Goal: Information Seeking & Learning: Check status

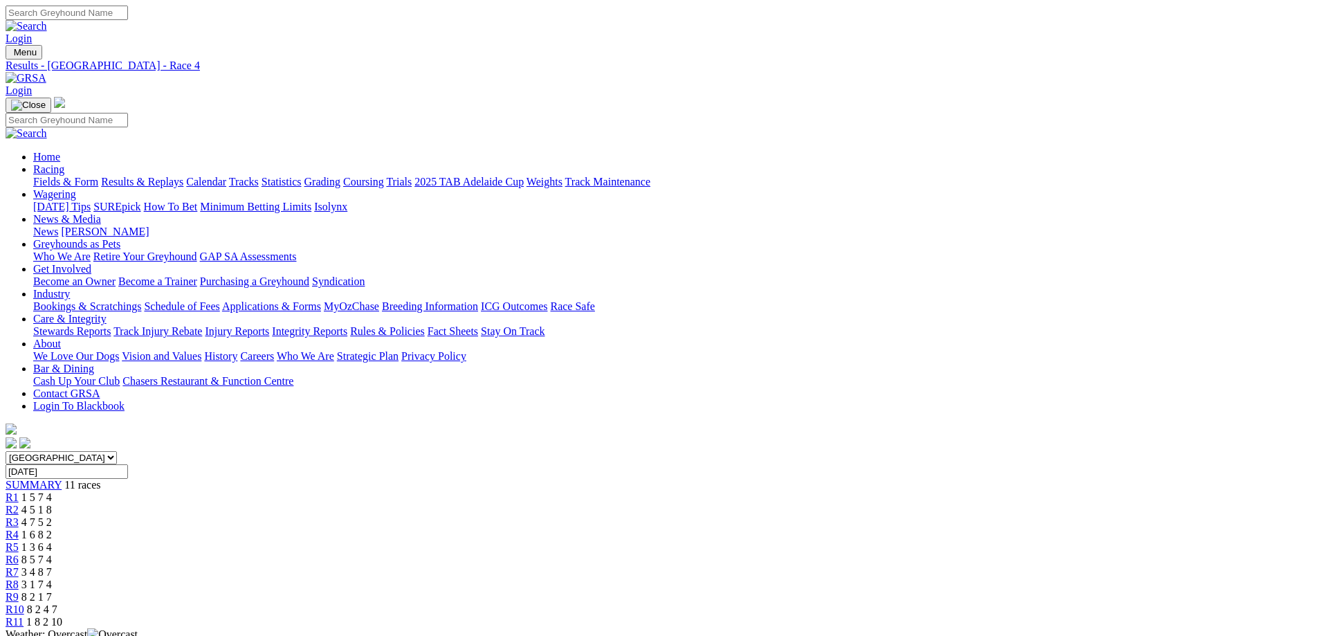
click at [19, 491] on span "R1" at bounding box center [12, 497] width 13 height 12
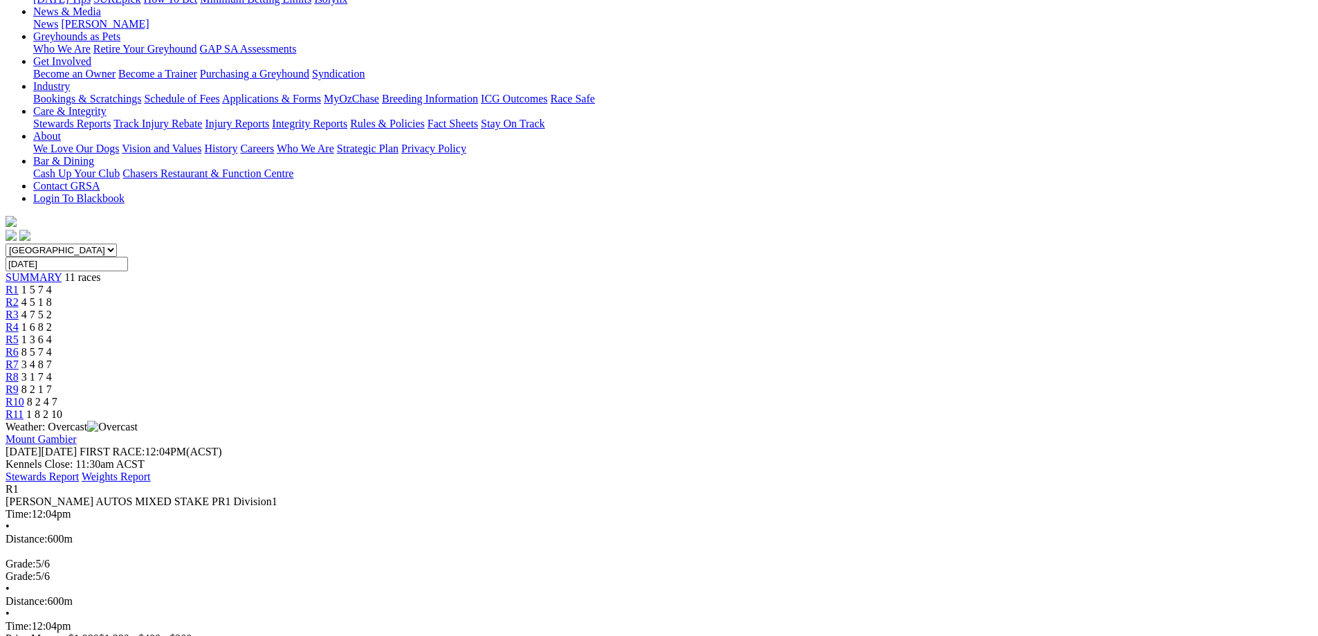
click at [52, 296] on span "4 5 1 8" at bounding box center [36, 302] width 30 height 12
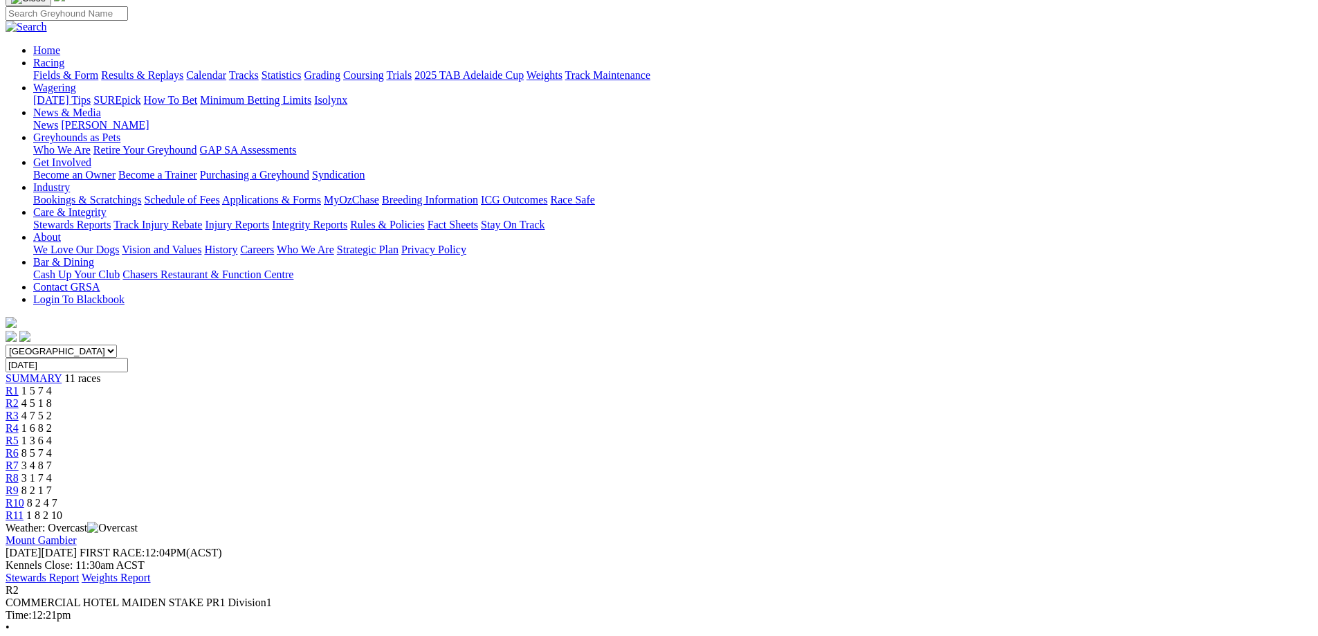
scroll to position [69, 0]
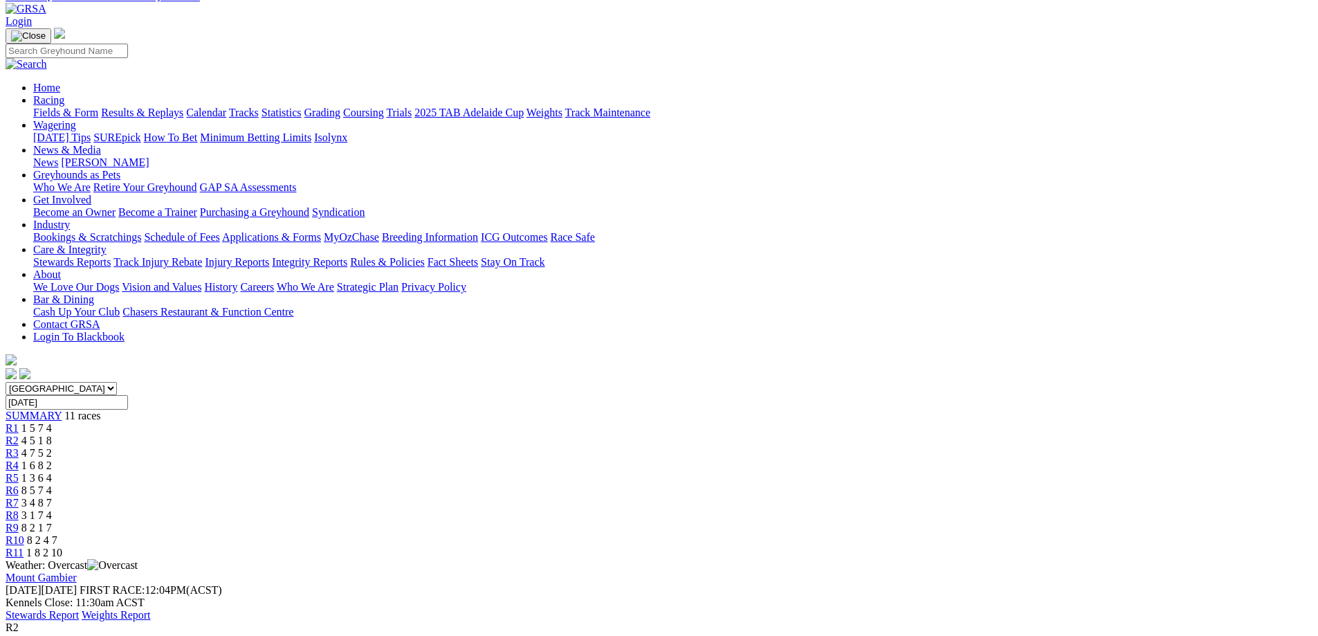
click at [19, 447] on span "R3" at bounding box center [12, 453] width 13 height 12
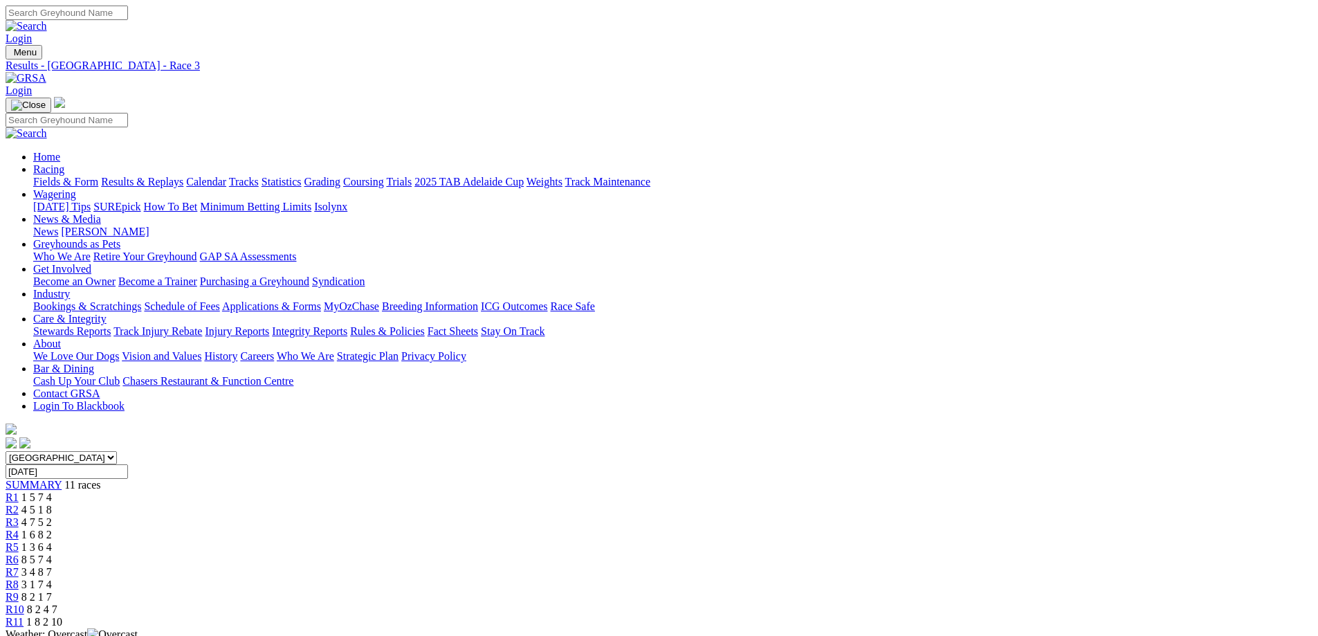
scroll to position [208, 0]
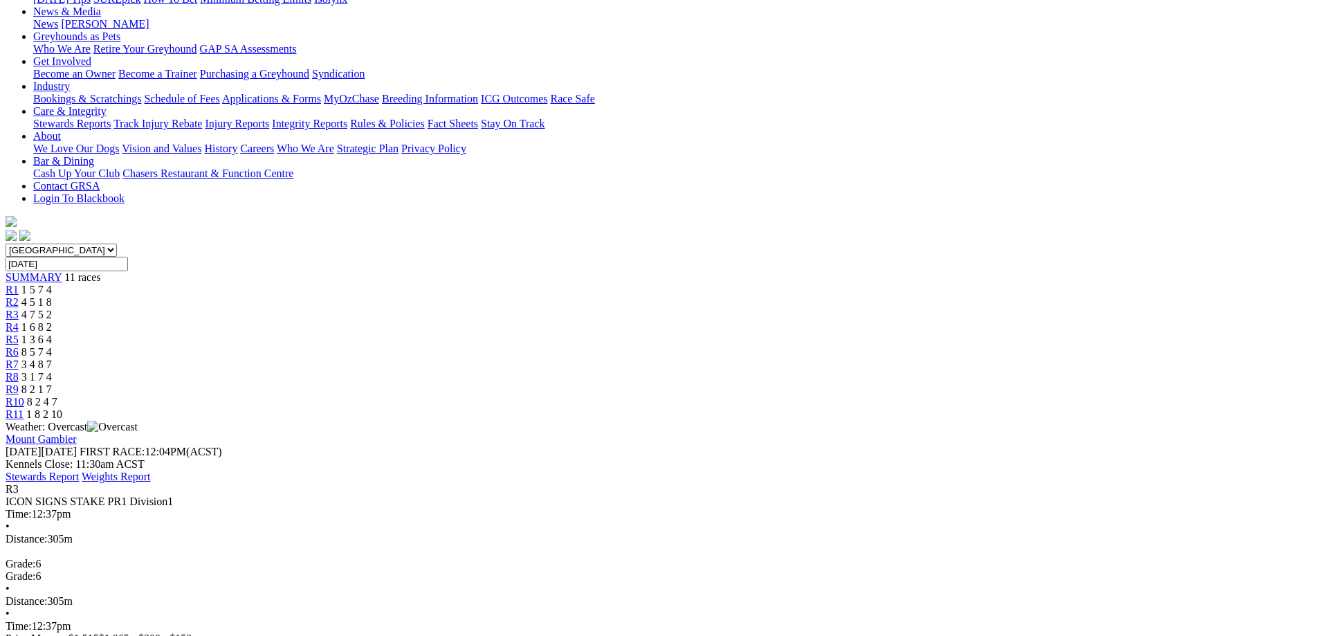
click at [52, 321] on span "1 6 8 2" at bounding box center [36, 327] width 30 height 12
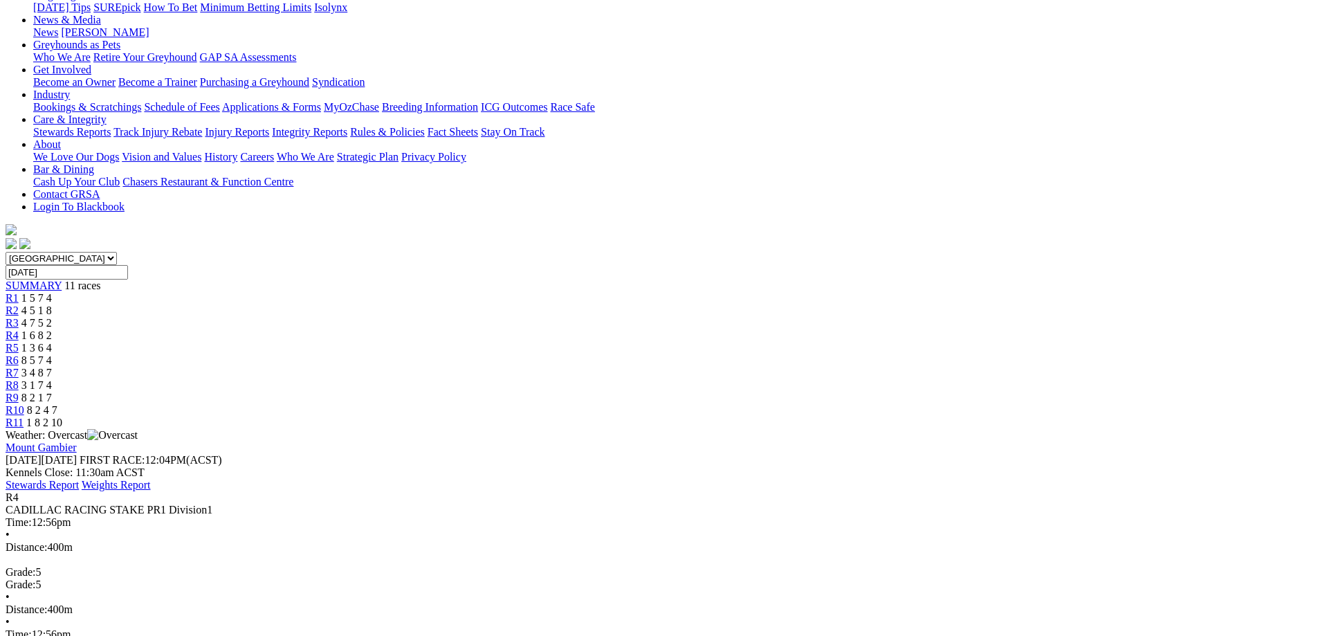
scroll to position [208, 0]
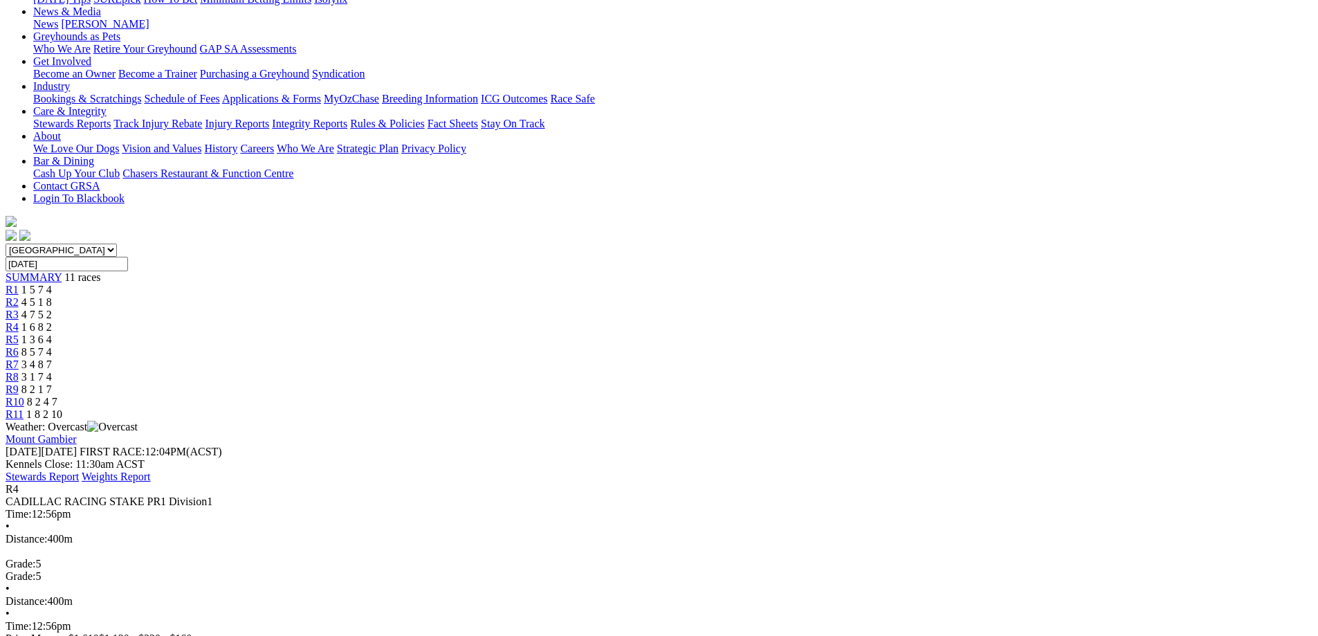
click at [19, 333] on span "R5" at bounding box center [12, 339] width 13 height 12
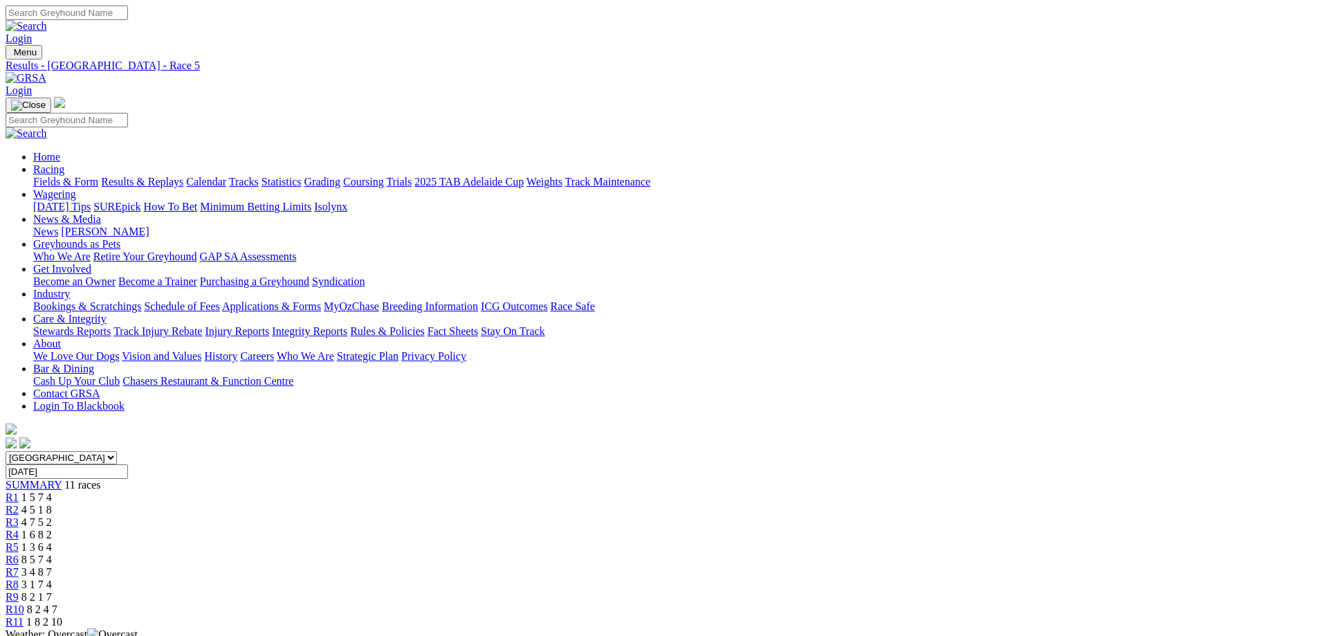
click at [19, 553] on link "R6" at bounding box center [12, 559] width 13 height 12
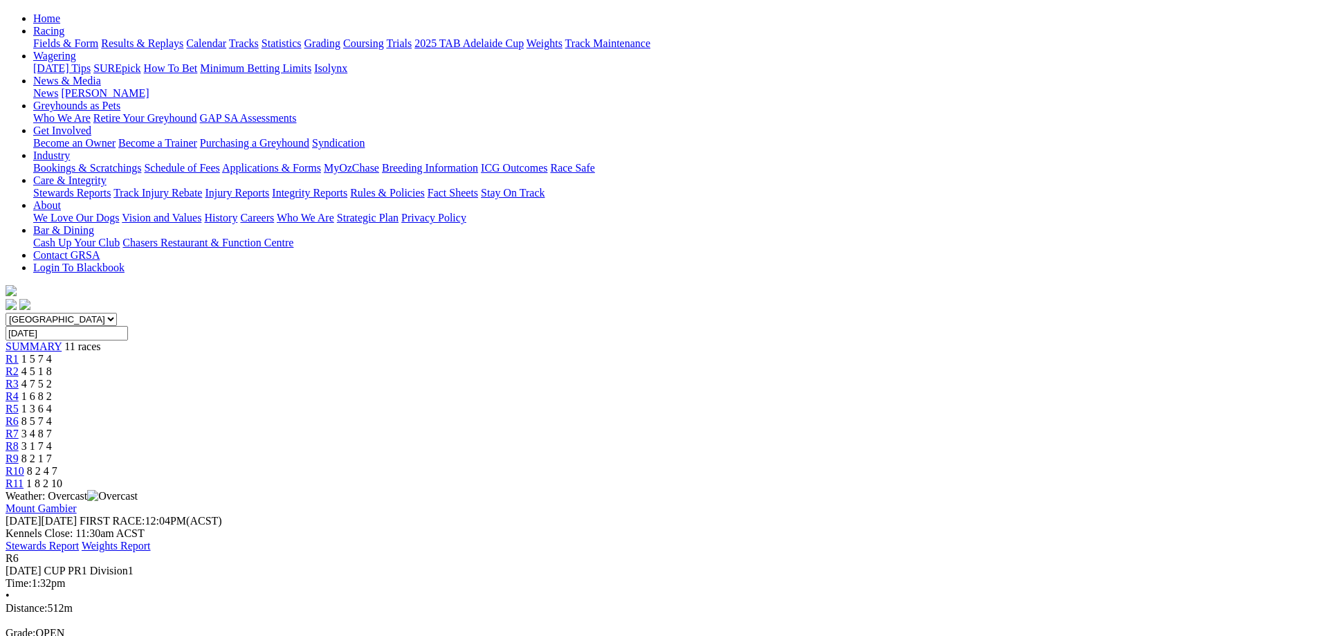
scroll to position [208, 0]
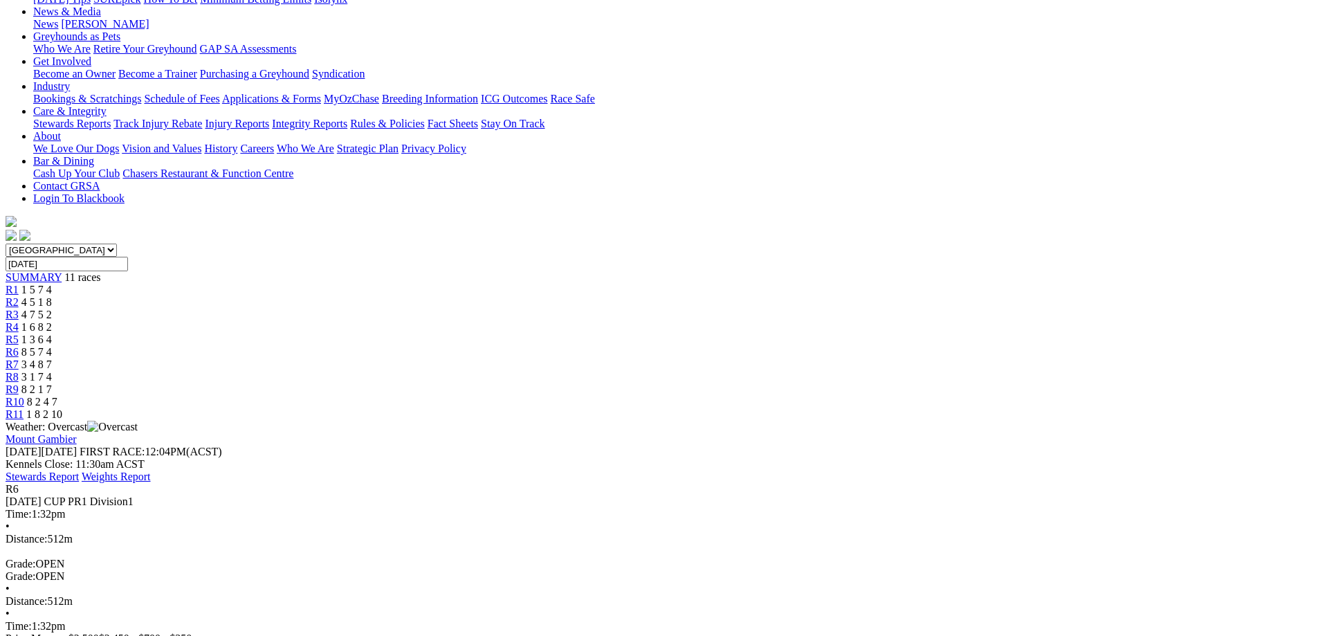
click at [52, 358] on span "3 4 8 7" at bounding box center [36, 364] width 30 height 12
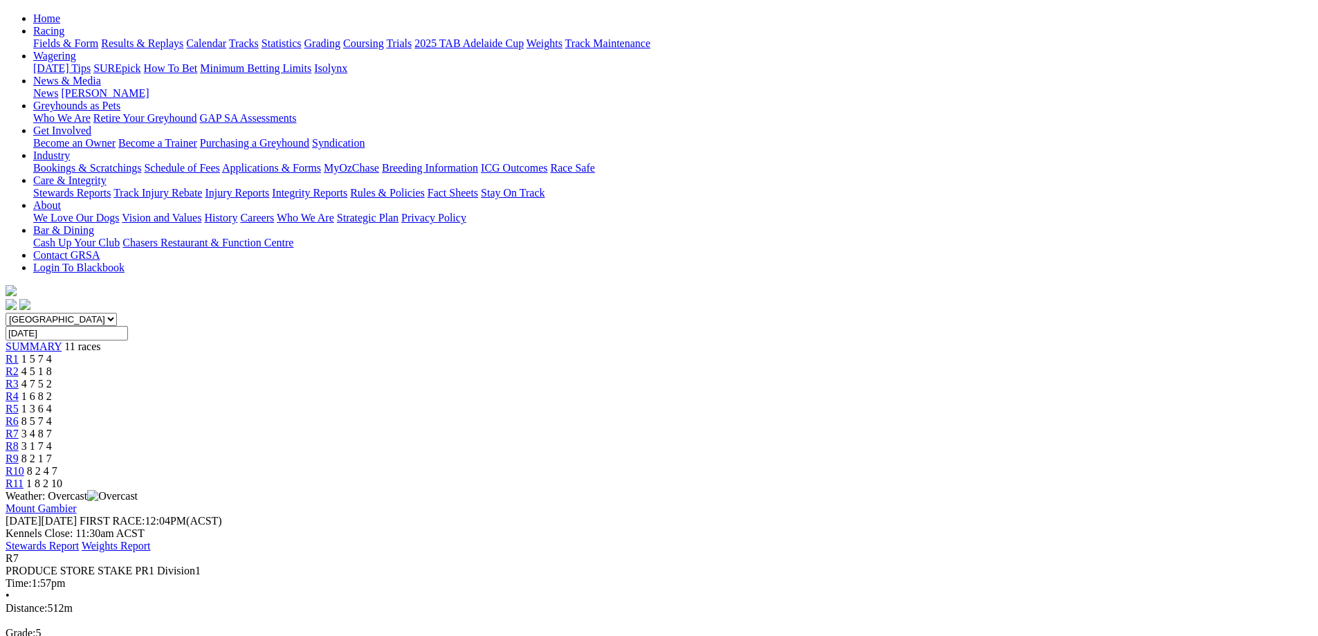
scroll to position [208, 0]
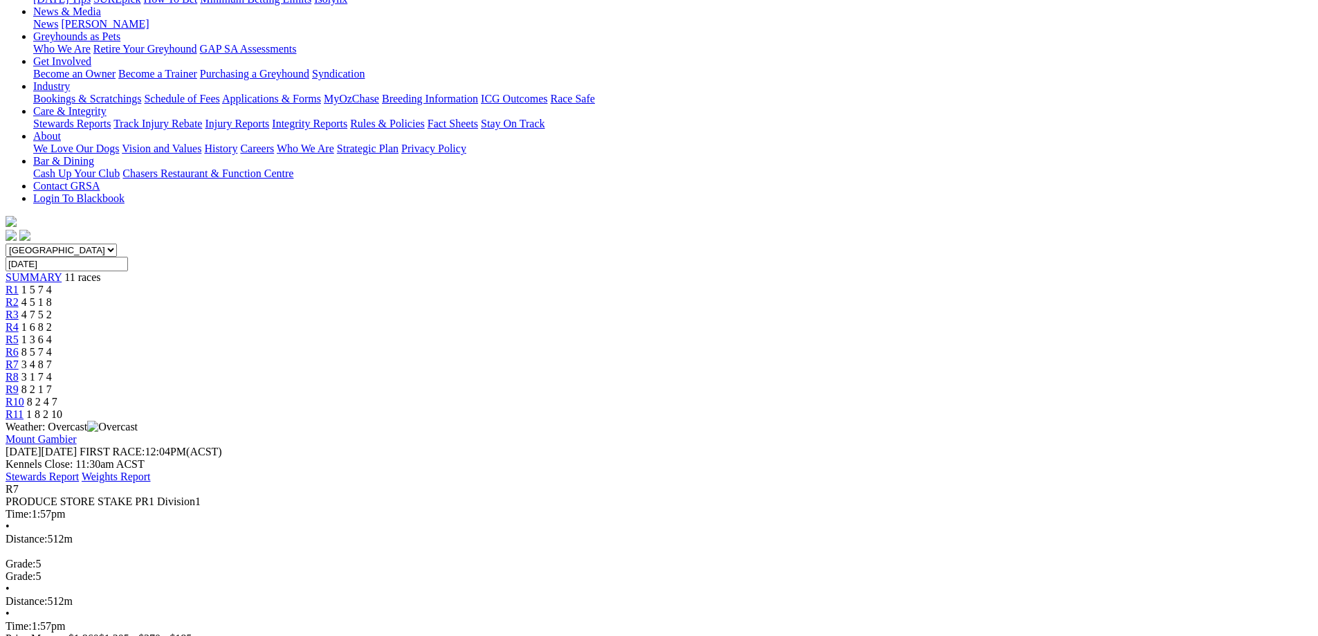
click at [860, 371] on div "R8 3 1 7 4" at bounding box center [659, 377] width 1307 height 12
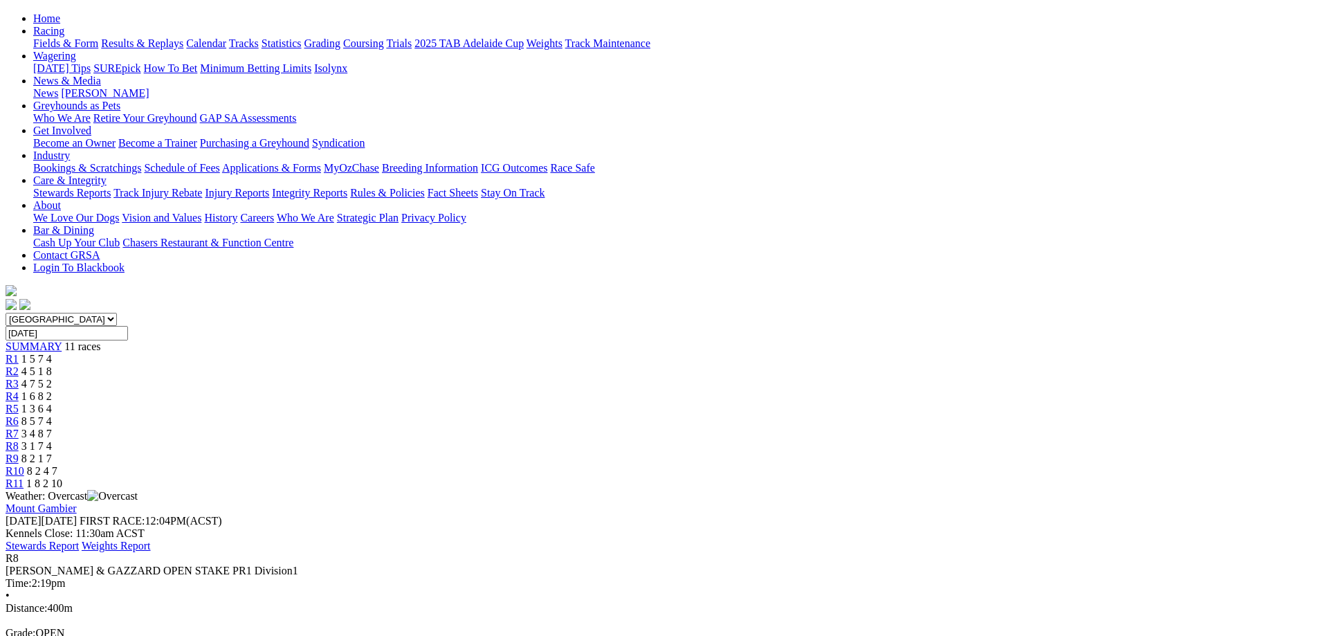
scroll to position [208, 0]
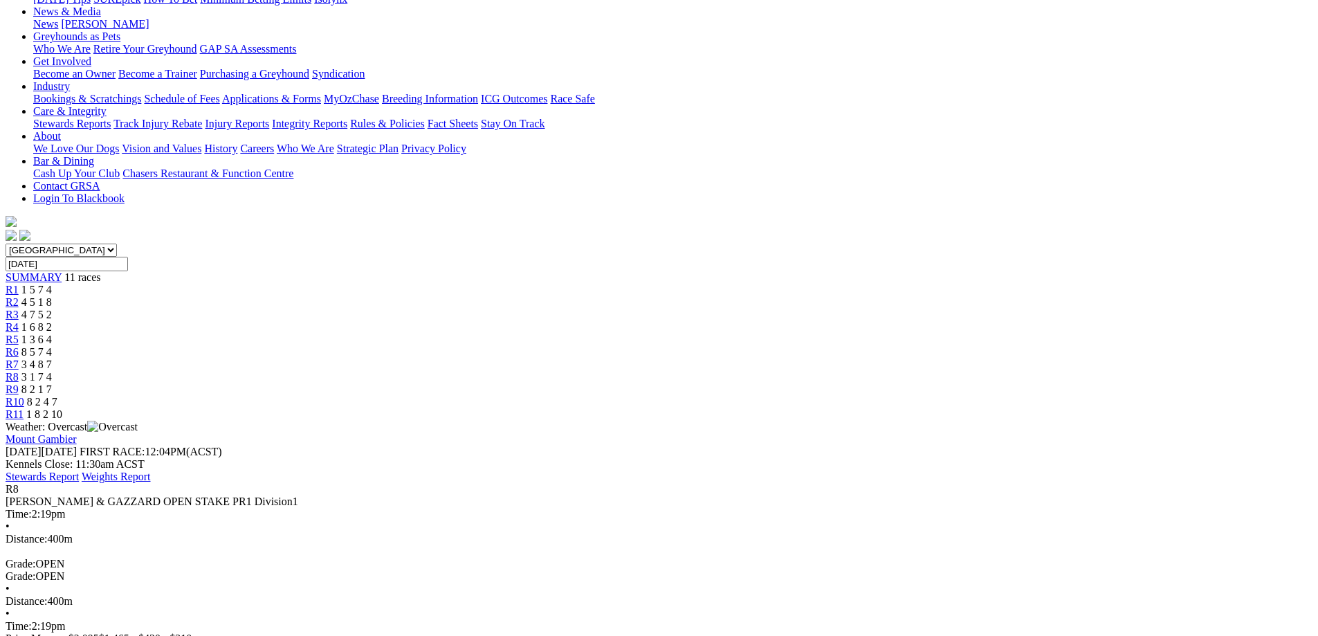
click at [19, 383] on link "R9" at bounding box center [12, 389] width 13 height 12
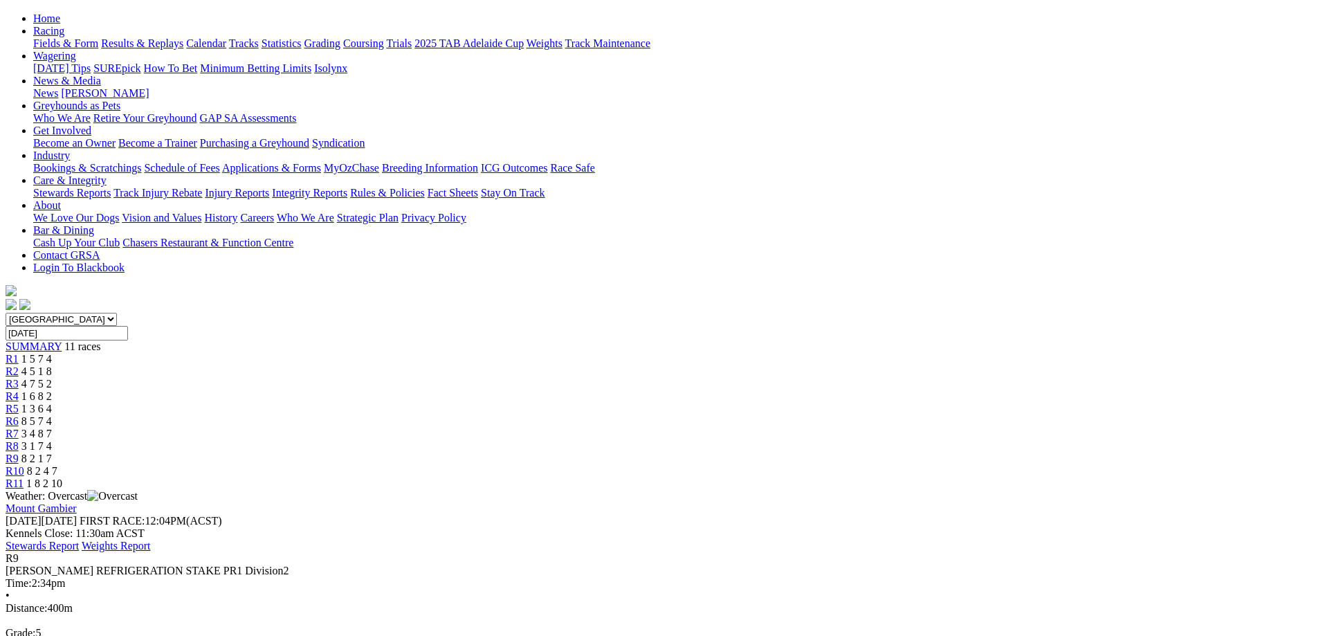
scroll to position [208, 0]
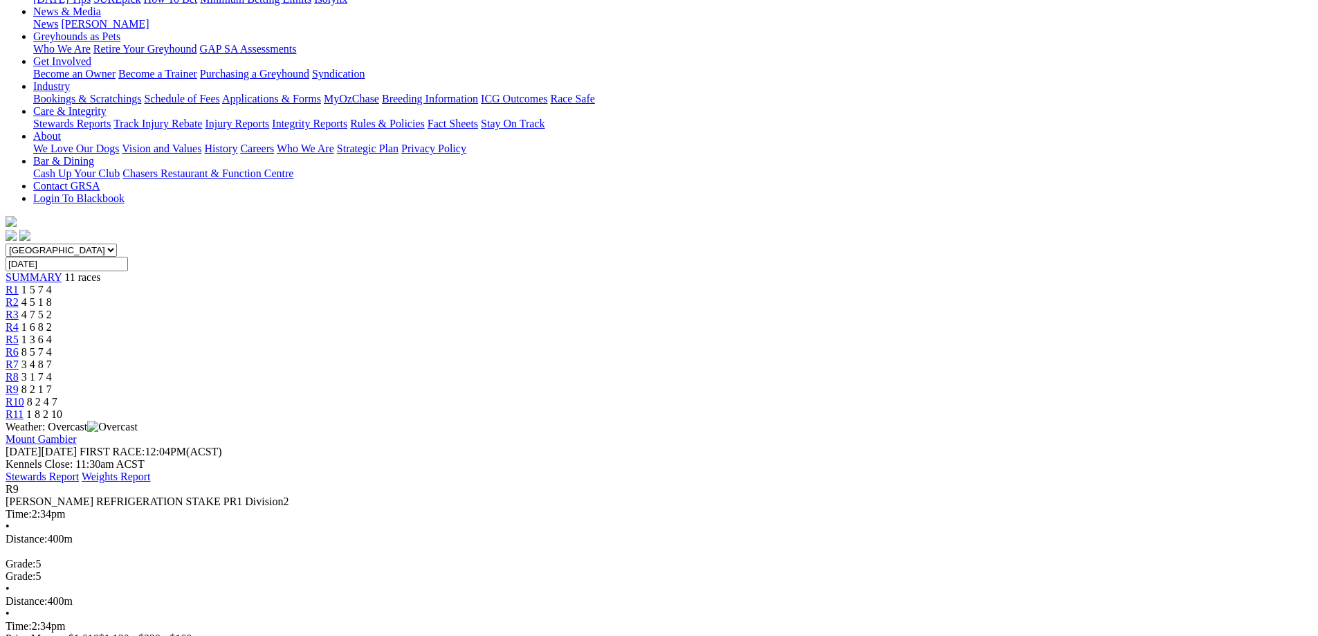
click at [24, 396] on link "R10" at bounding box center [15, 402] width 19 height 12
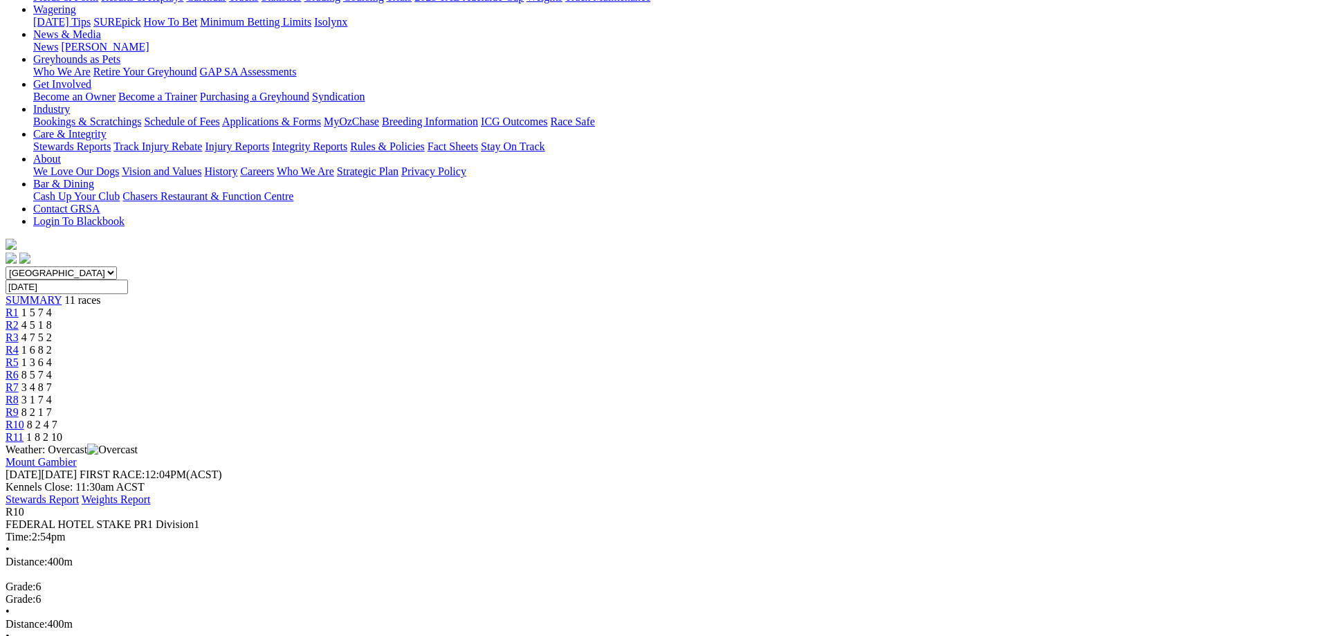
scroll to position [208, 0]
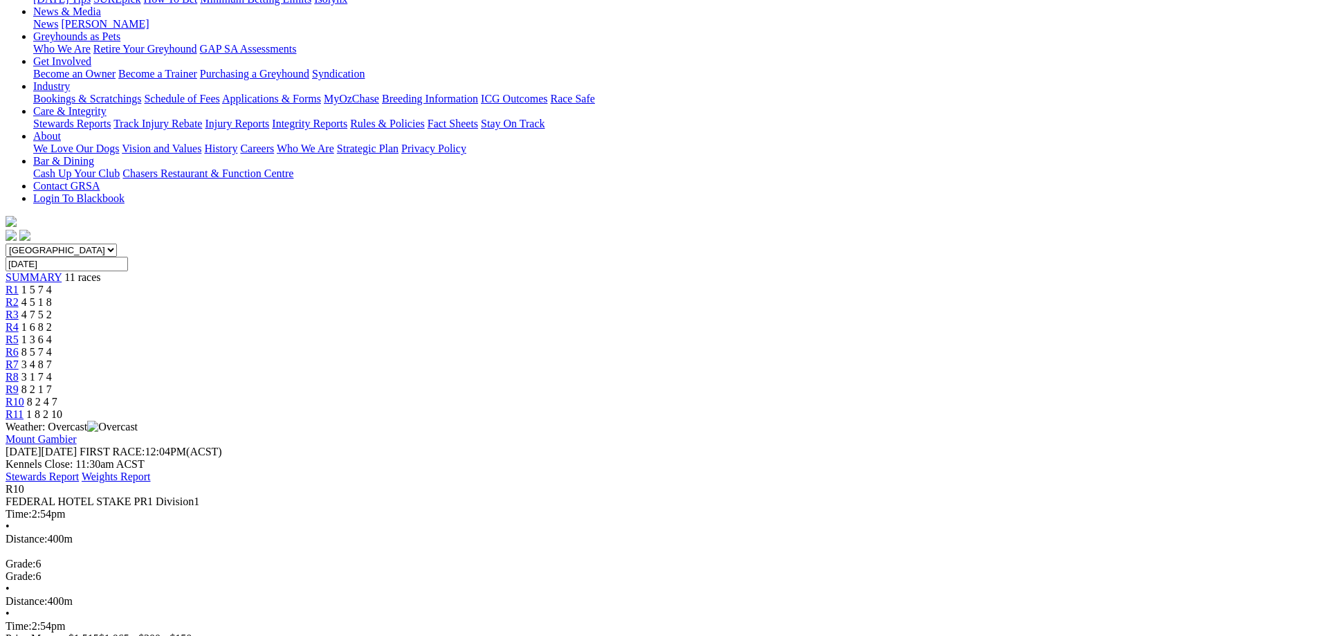
click at [62, 408] on span "1 8 2 10" at bounding box center [44, 414] width 36 height 12
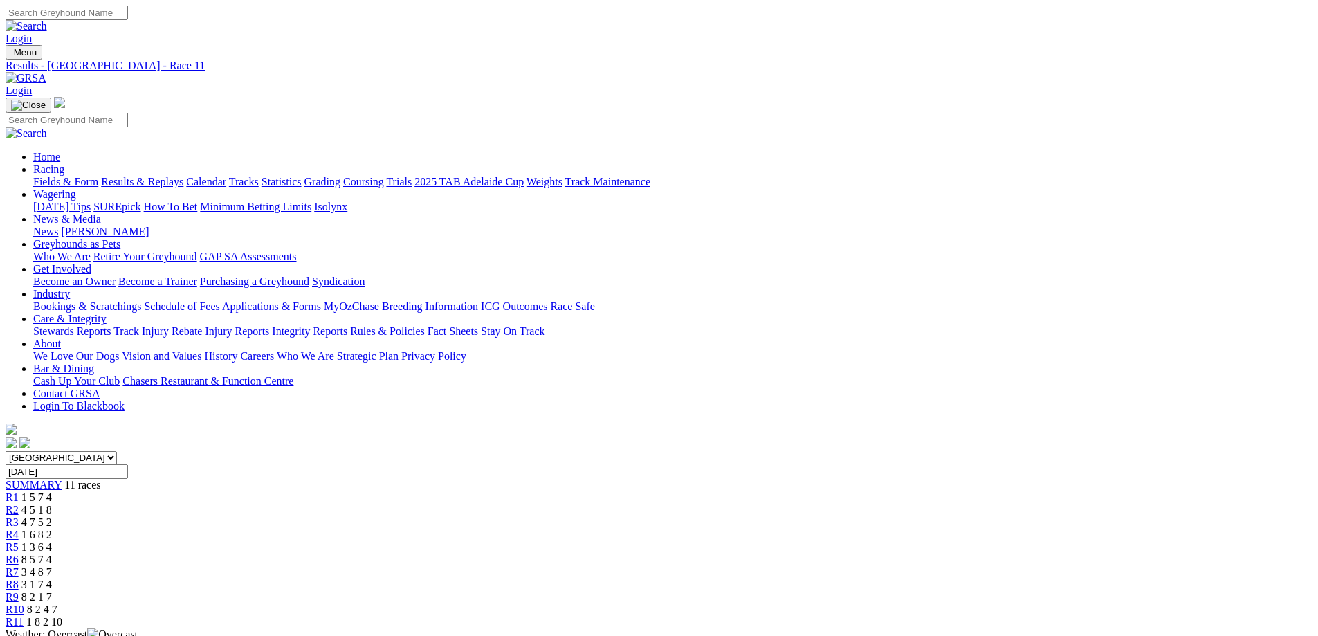
click at [52, 528] on span "1 6 8 2" at bounding box center [36, 534] width 30 height 12
